Goal: Task Accomplishment & Management: Manage account settings

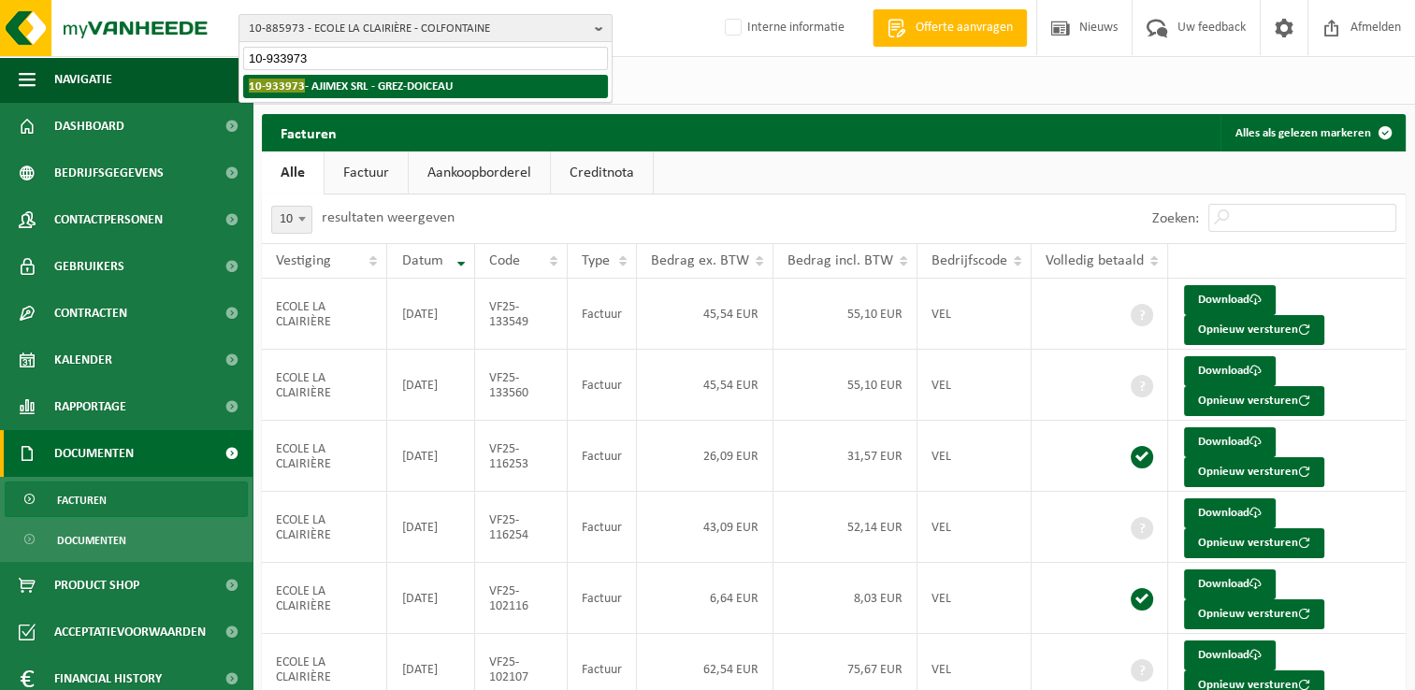
type input "10-933973"
click at [327, 83] on strong "10-933973 - AJIMEX SRL - GREZ-DOICEAU" at bounding box center [351, 86] width 204 height 14
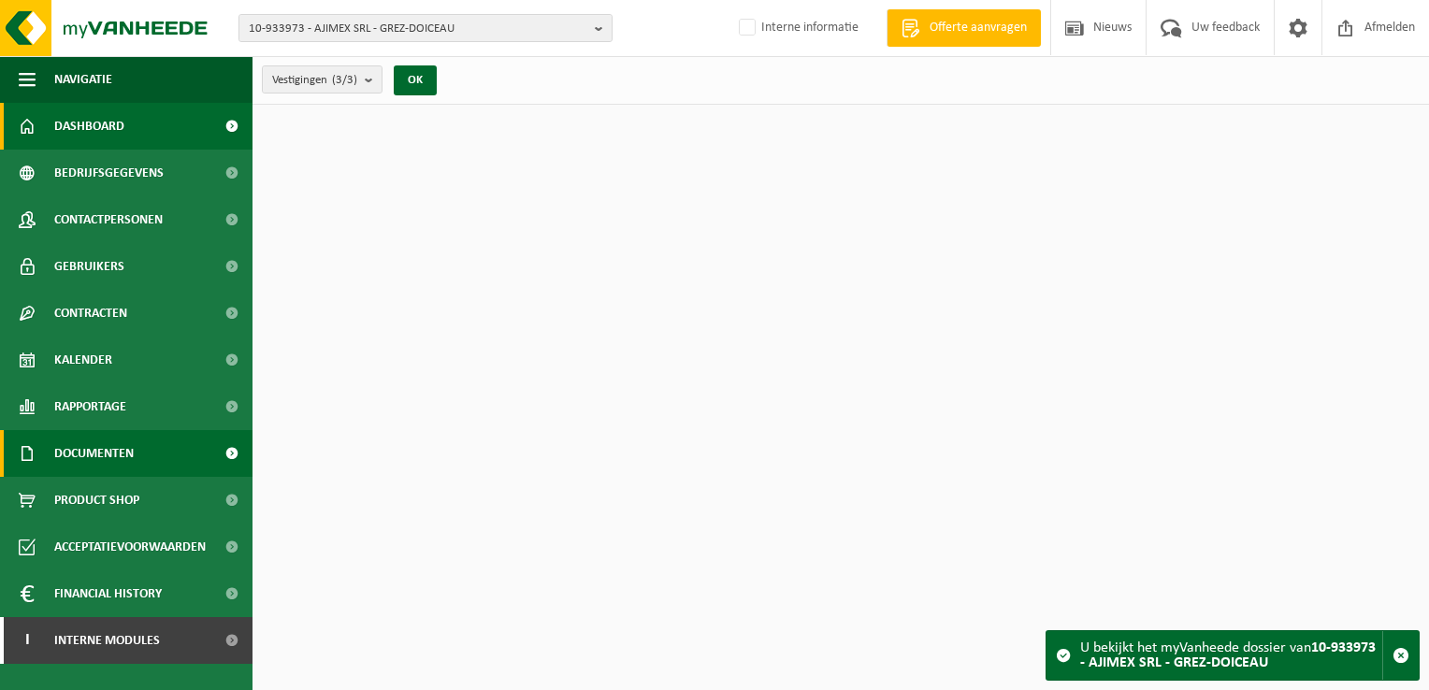
click at [130, 464] on span "Documenten" at bounding box center [93, 453] width 79 height 47
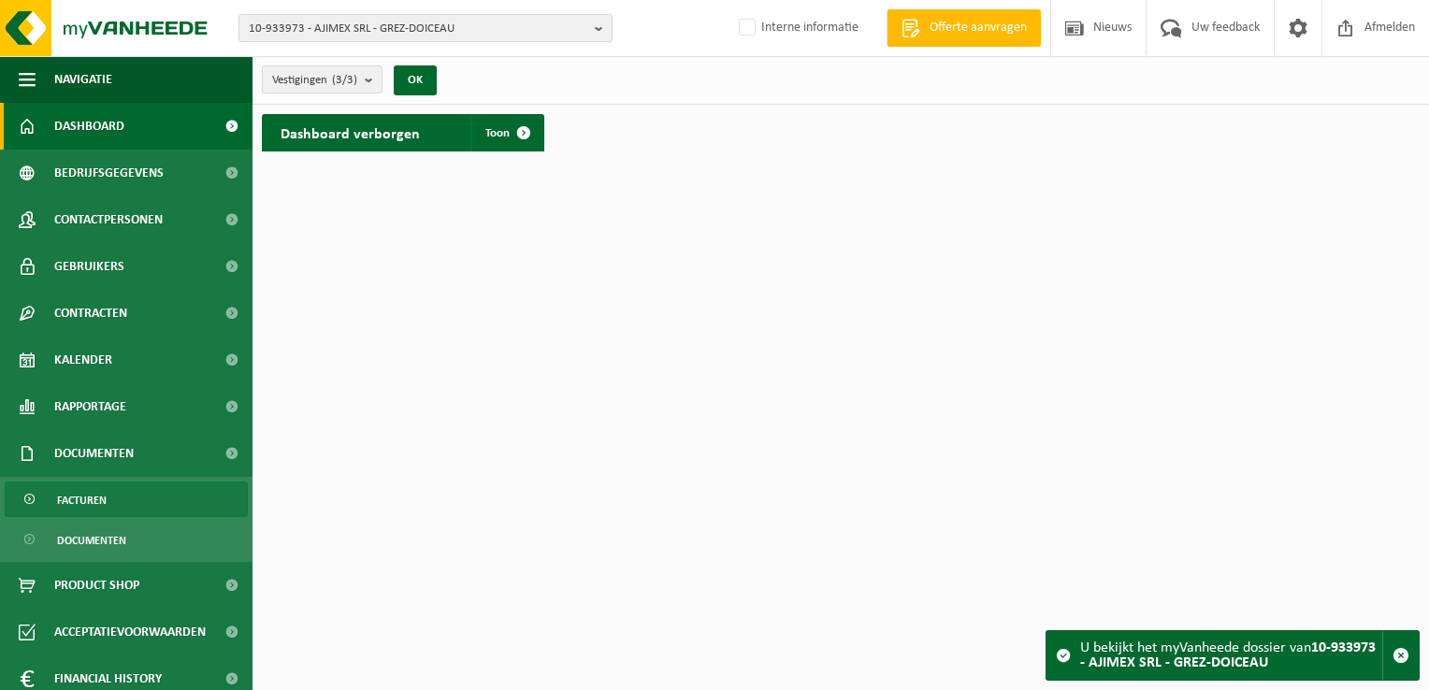
click at [123, 496] on link "Facturen" at bounding box center [126, 500] width 243 height 36
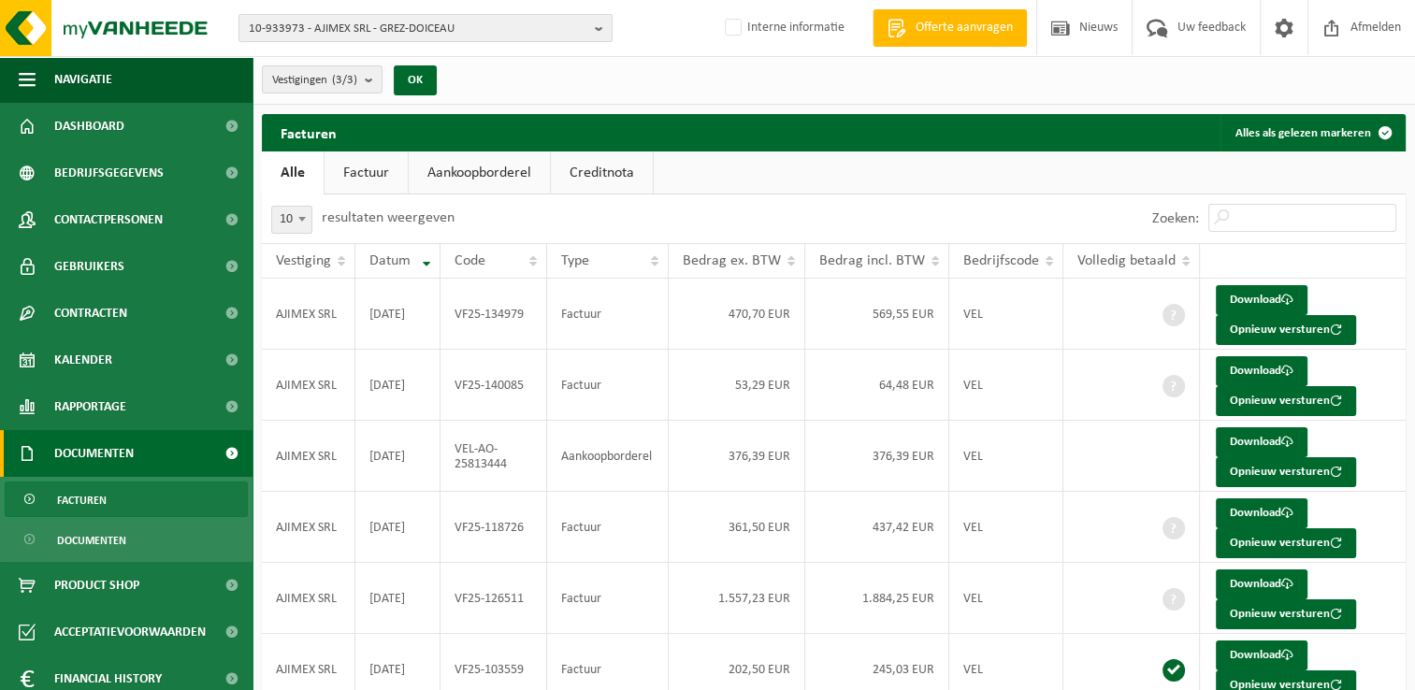
click at [293, 94] on div "Vestigingen (3/3) Alles selecteren Alles deselecteren AJIMEX SRL - GREZ-DOICEAU…" at bounding box center [354, 80] width 205 height 40
click at [322, 74] on span "Vestigingen (3/3)" at bounding box center [314, 80] width 85 height 28
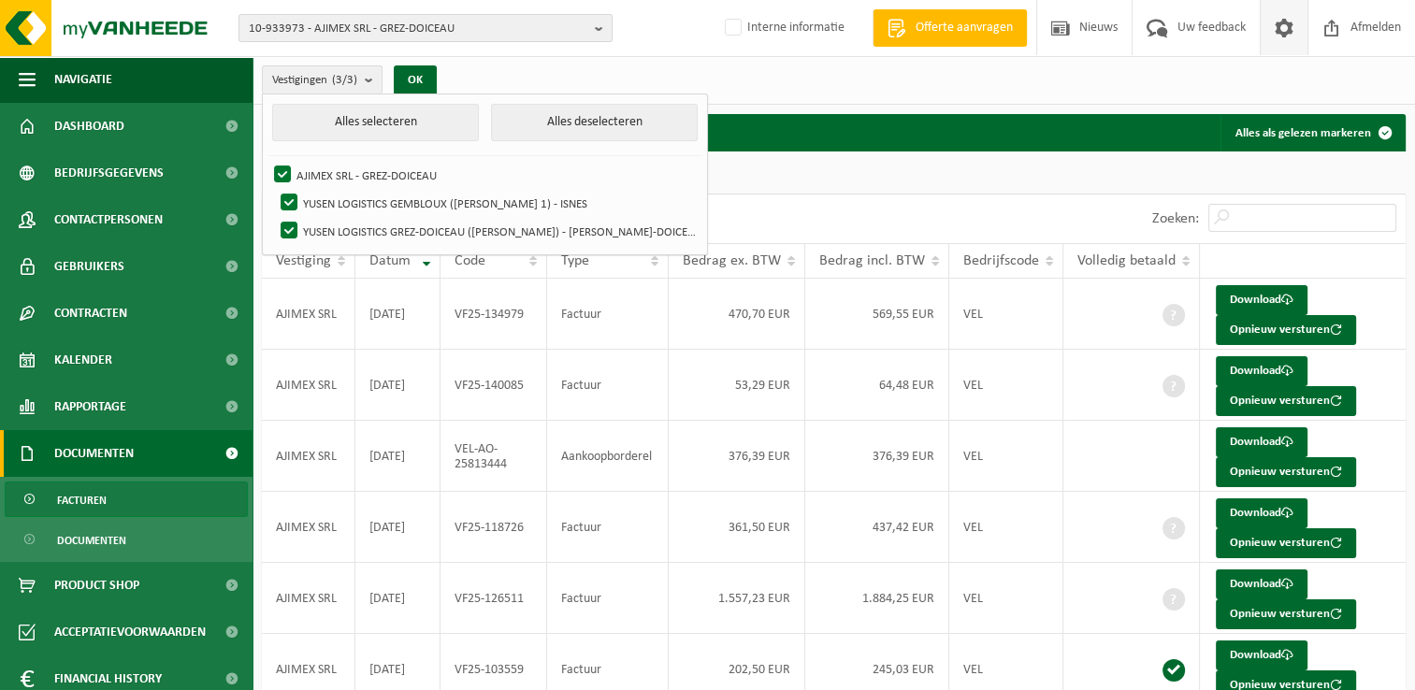
click at [1284, 32] on span at bounding box center [1284, 27] width 28 height 55
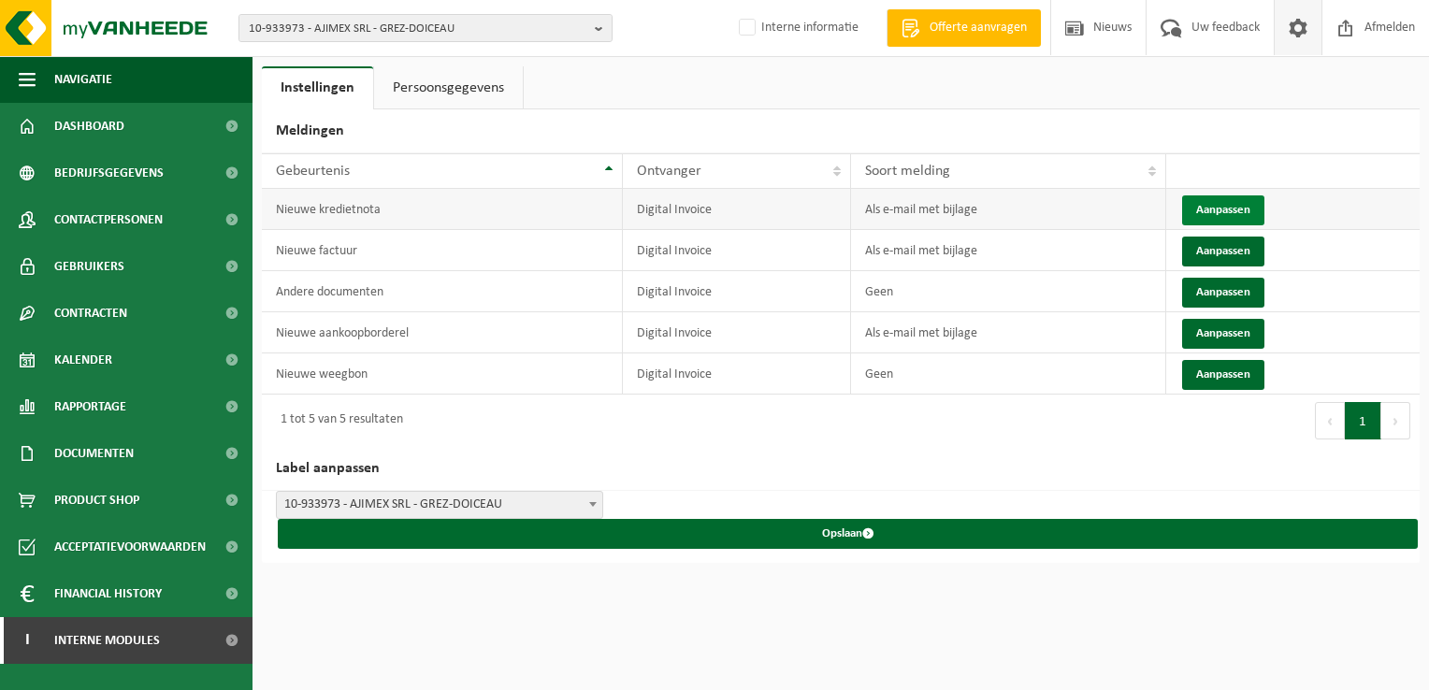
click at [1219, 213] on button "Aanpassen" at bounding box center [1223, 210] width 82 height 30
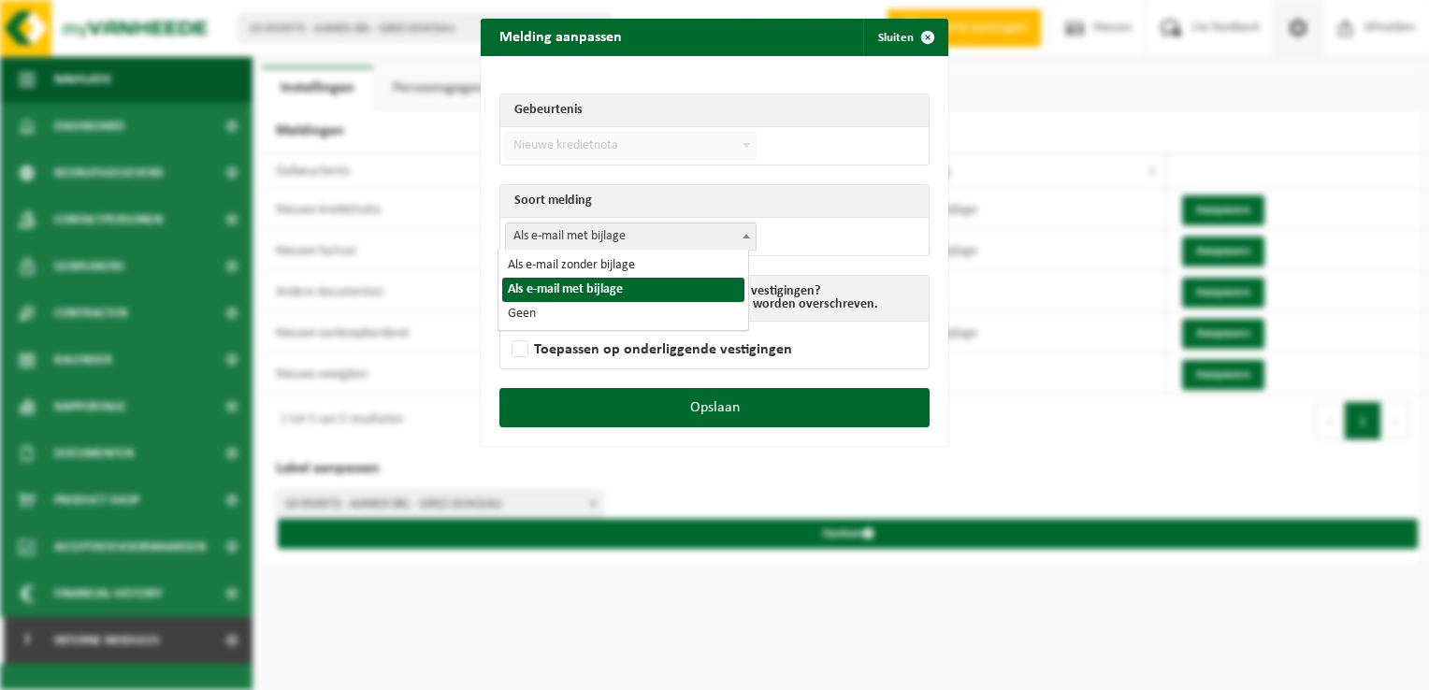
click at [535, 239] on span "Als e-mail met bijlage" at bounding box center [631, 236] width 250 height 26
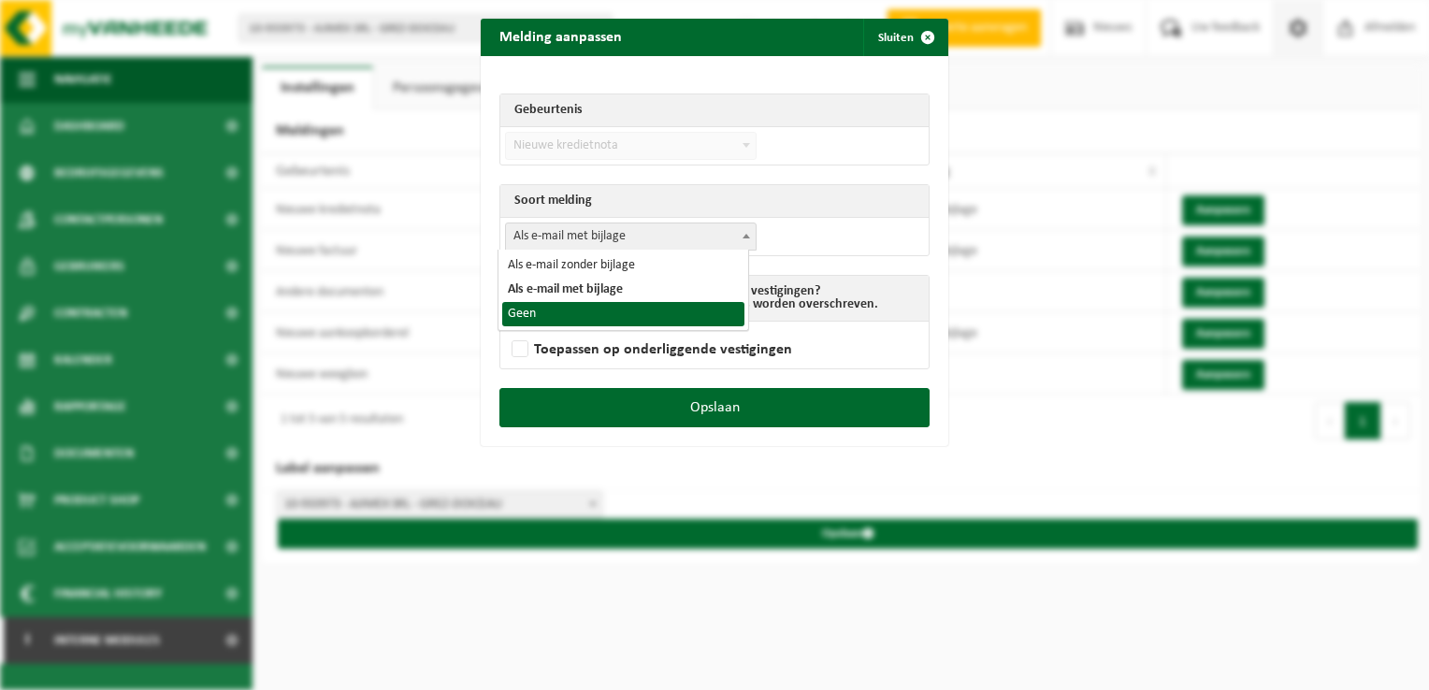
select select "1"
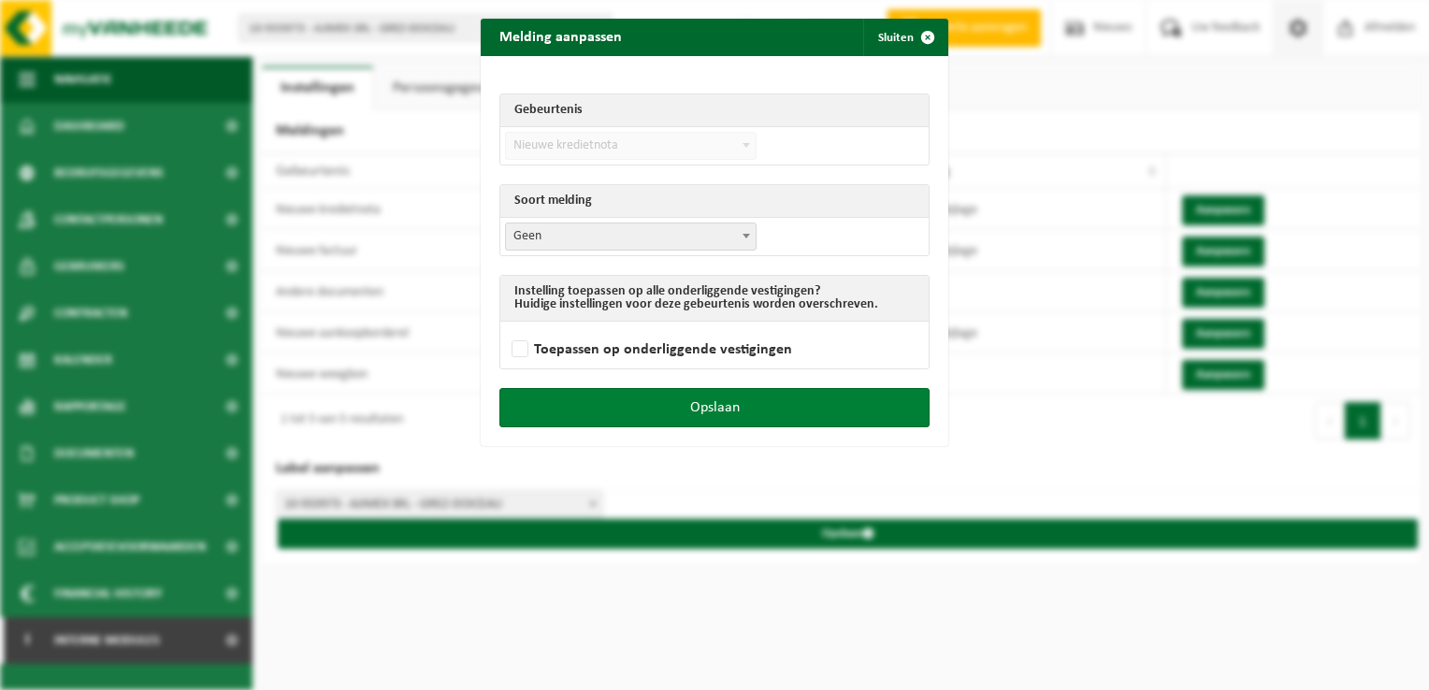
click at [766, 406] on button "Opslaan" at bounding box center [714, 407] width 430 height 39
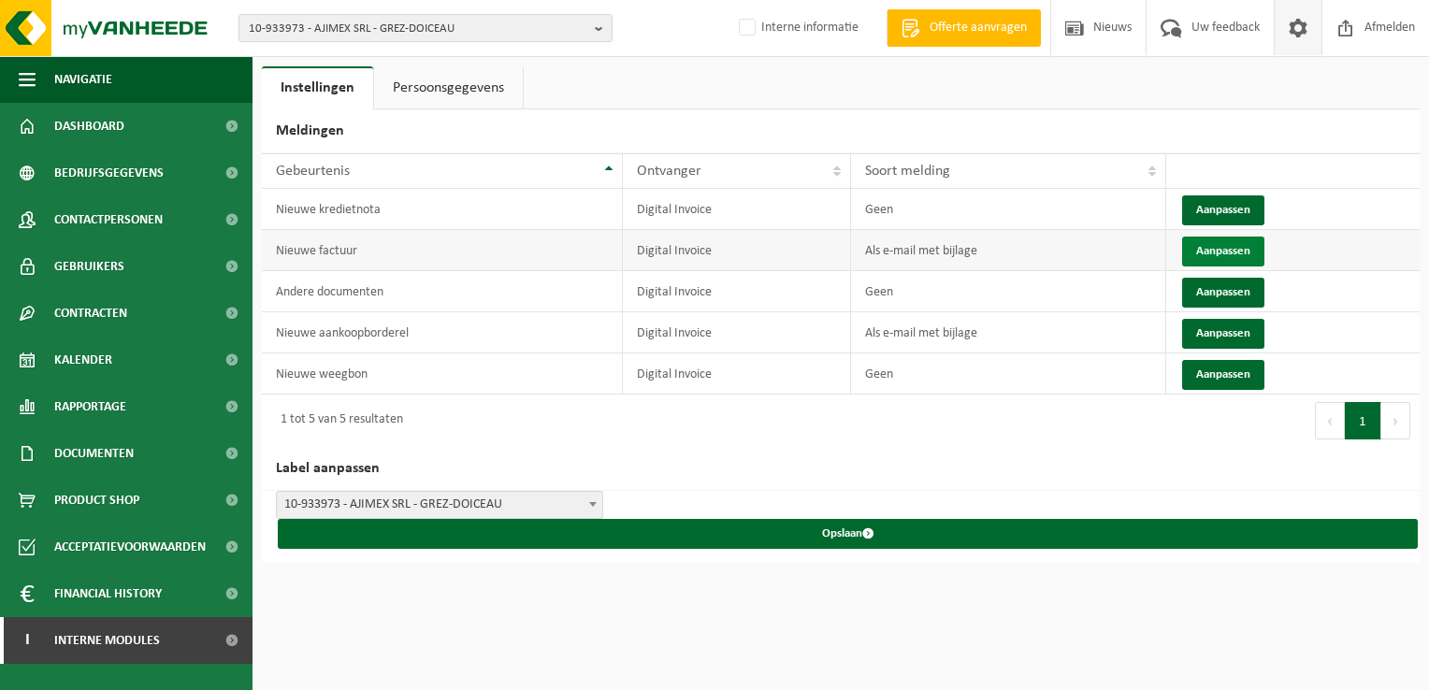
click at [1199, 252] on button "Aanpassen" at bounding box center [1223, 252] width 82 height 30
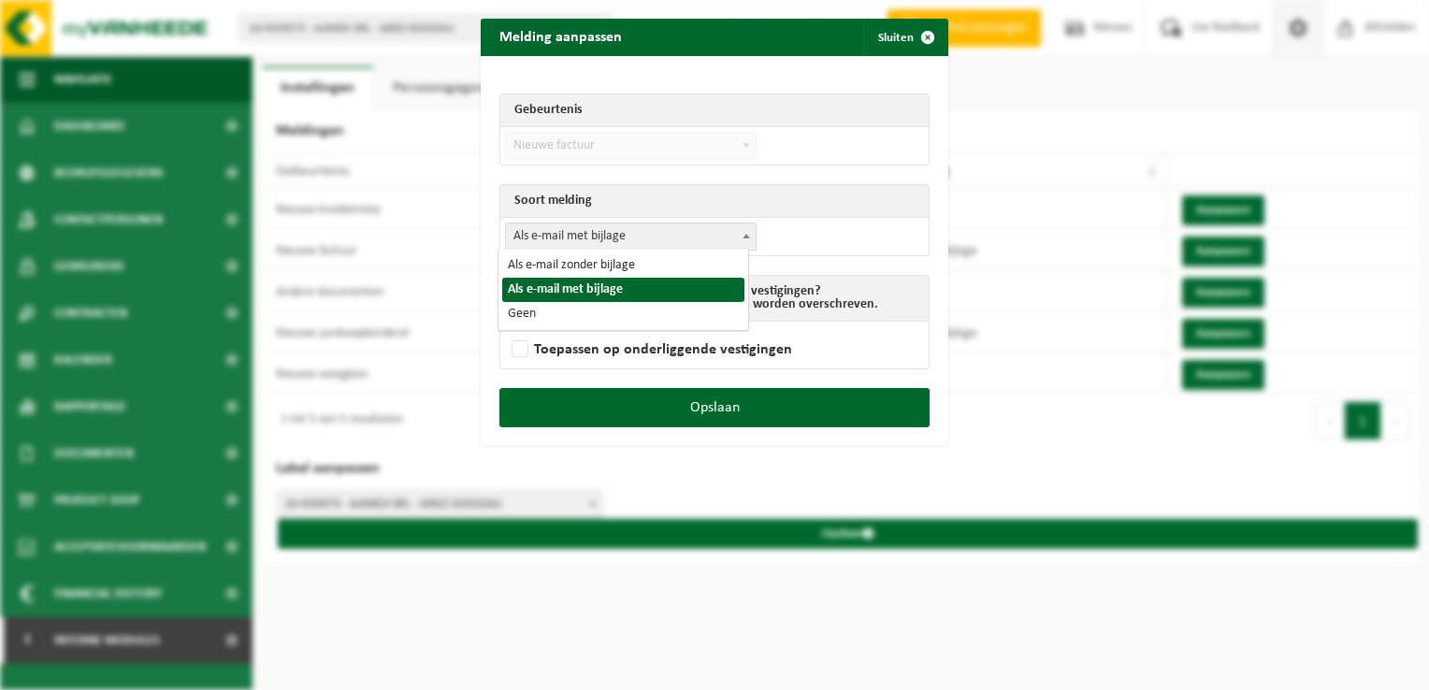
click at [623, 243] on span "Als e-mail met bijlage" at bounding box center [631, 236] width 250 height 26
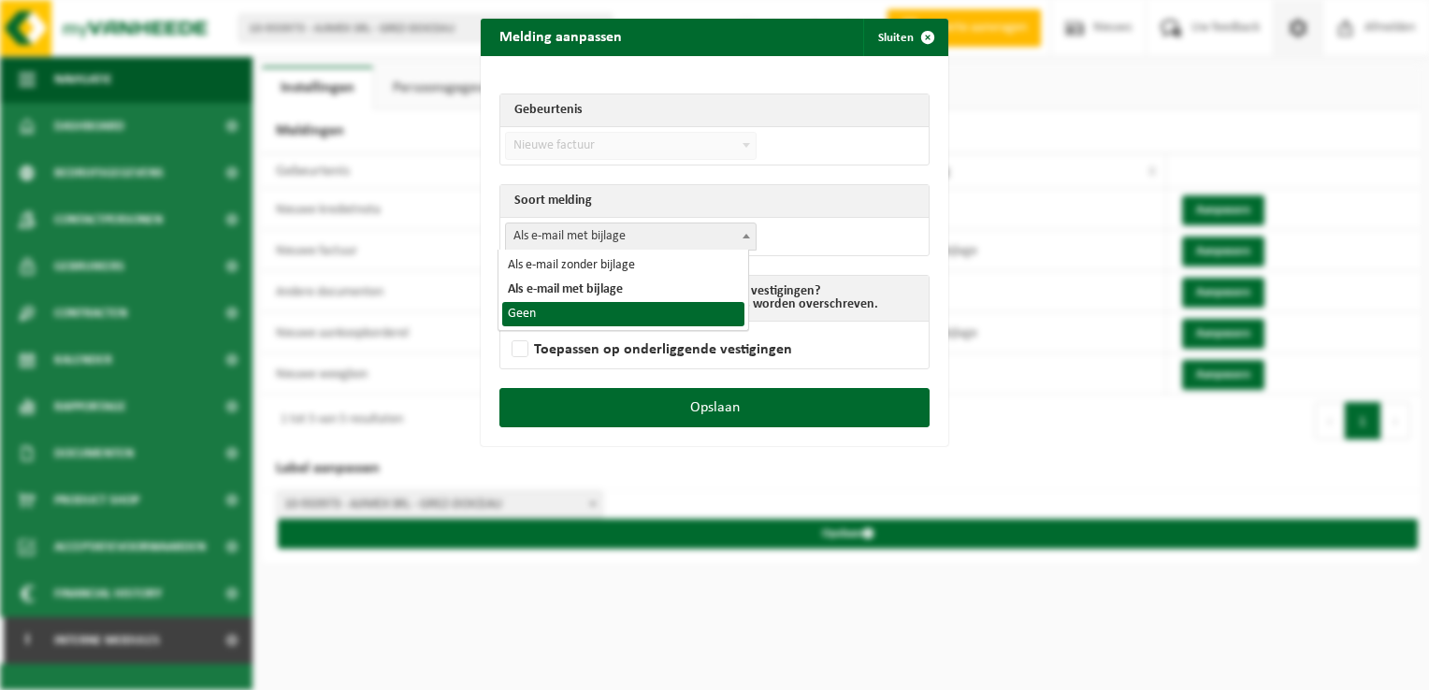
select select "1"
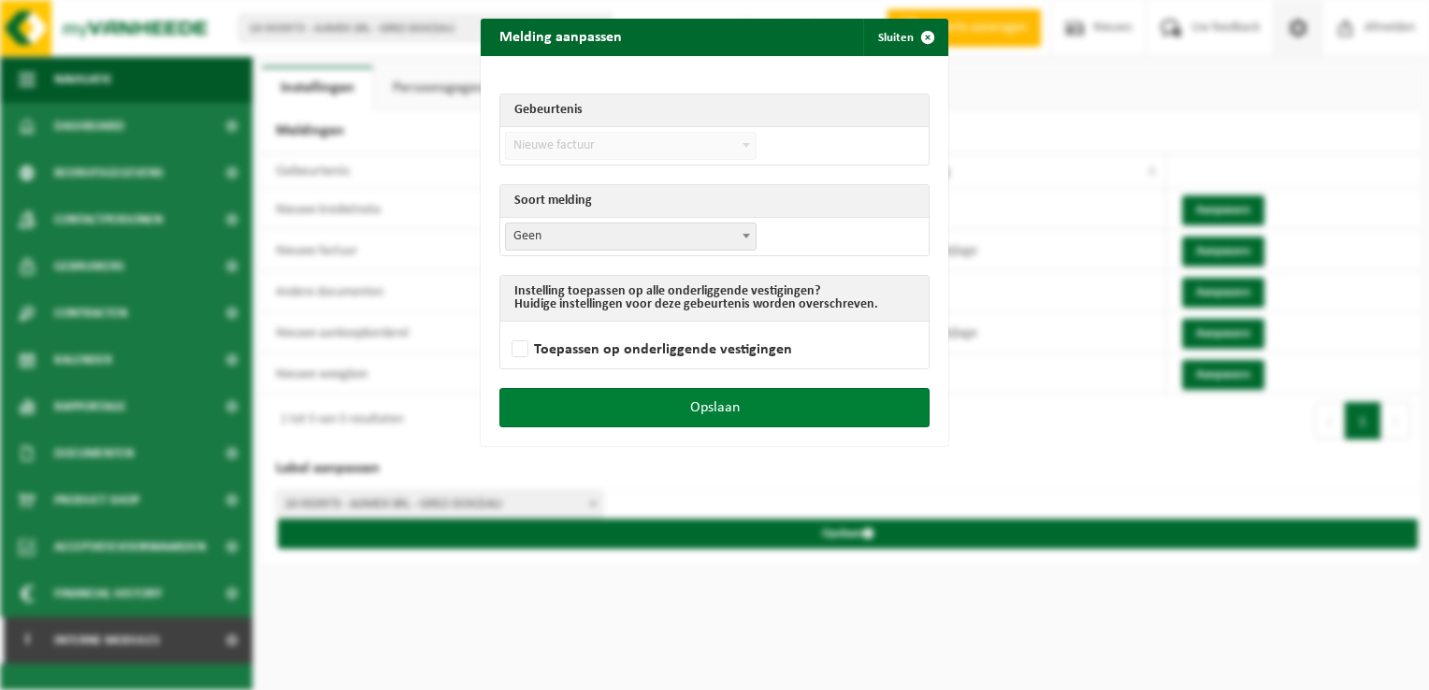
click at [673, 396] on button "Opslaan" at bounding box center [714, 407] width 430 height 39
